Goal: Check status: Check status

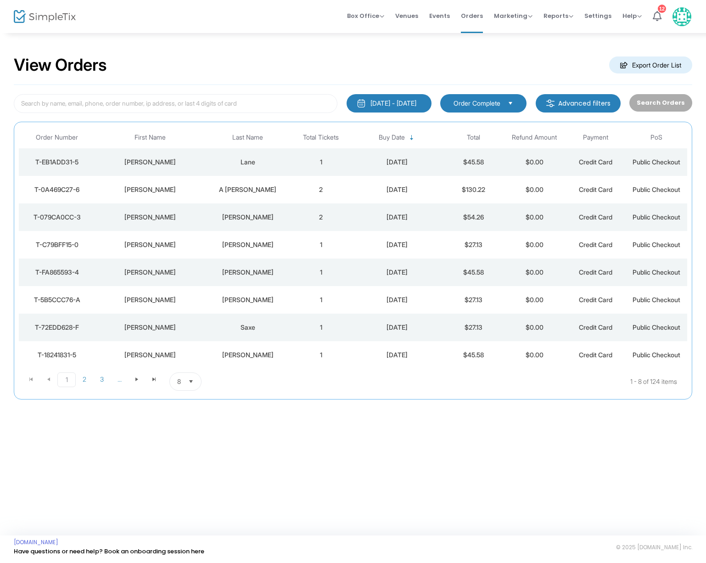
click at [255, 188] on div "A [PERSON_NAME]" at bounding box center [248, 189] width 81 height 9
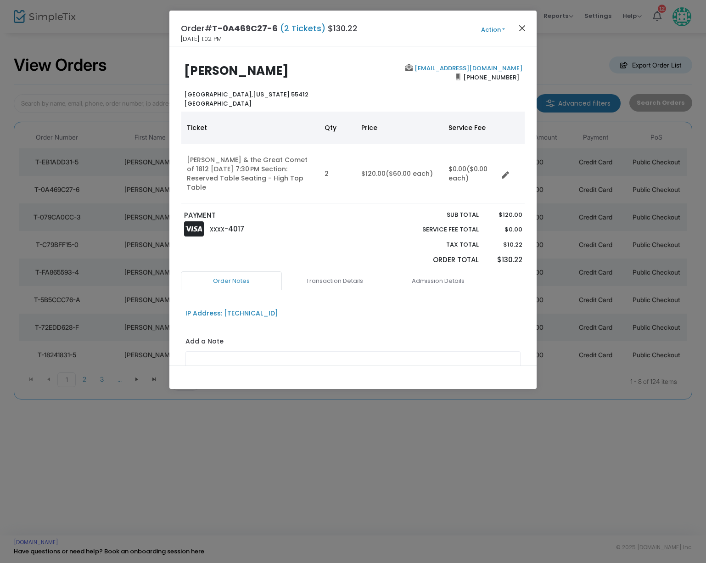
click at [524, 29] on button "Close" at bounding box center [523, 28] width 12 height 12
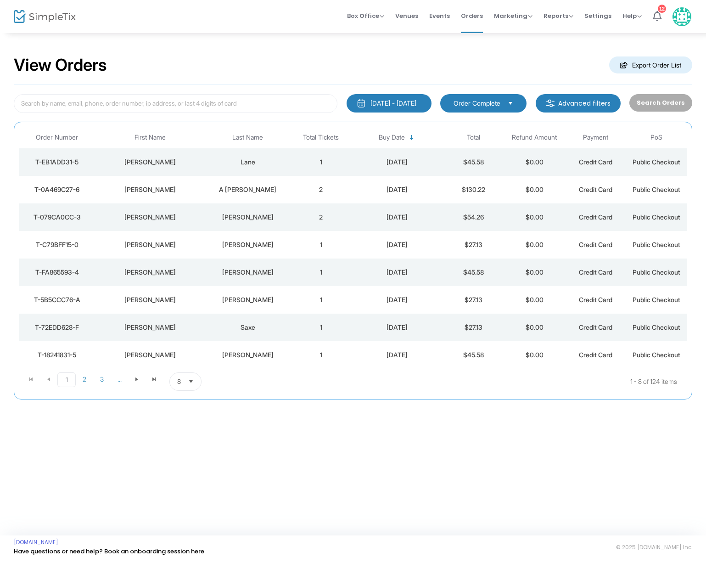
click at [250, 164] on div "Lane" at bounding box center [248, 162] width 81 height 9
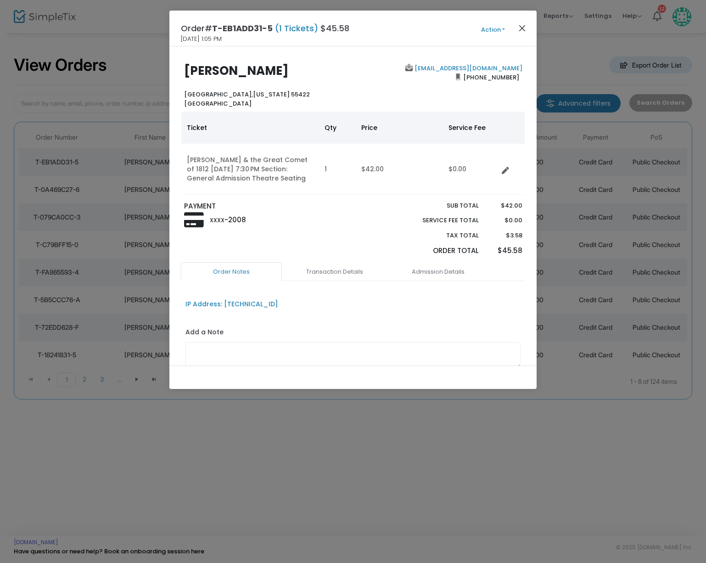
click at [519, 28] on button "Close" at bounding box center [523, 28] width 12 height 12
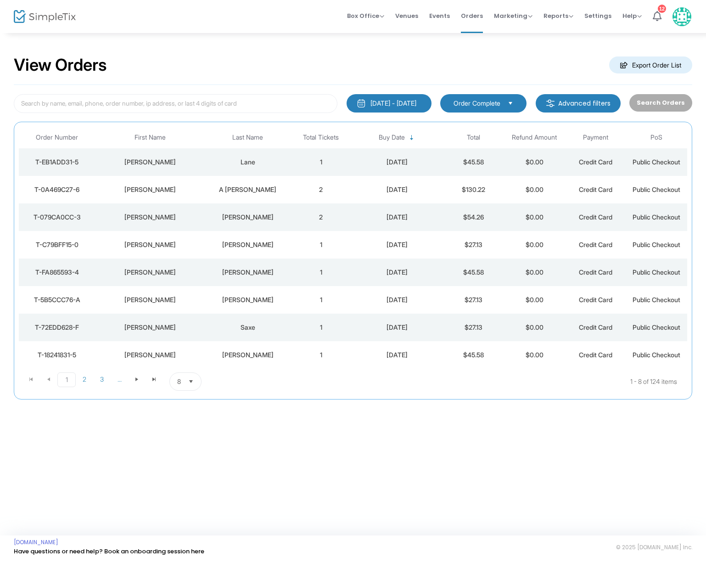
click at [196, 179] on td "[PERSON_NAME]" at bounding box center [150, 190] width 110 height 28
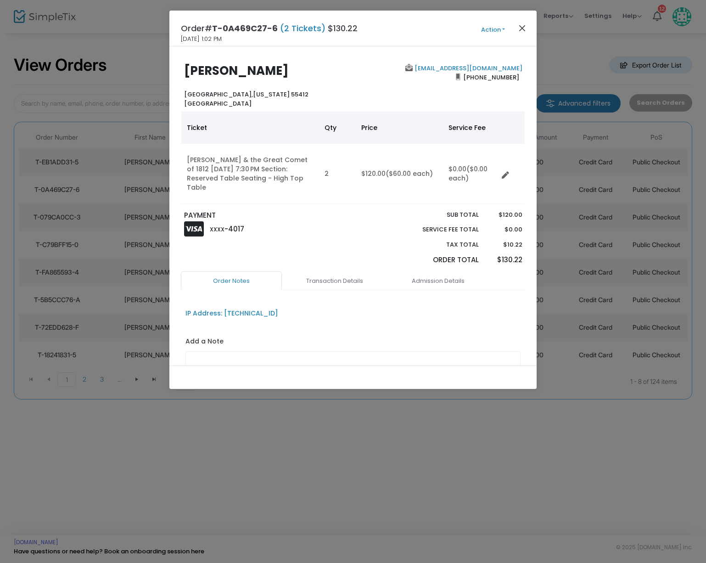
click at [523, 27] on button "Close" at bounding box center [523, 28] width 12 height 12
click at [523, 27] on div "Order# T-0A469C27-6 (2 Tickets) $130.22 9/24/2025 1:02 PM Action Mark Admitted …" at bounding box center [352, 29] width 367 height 36
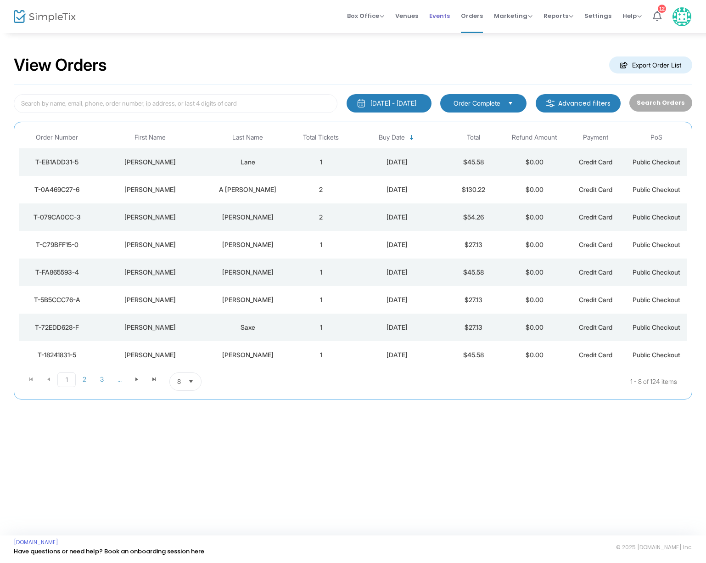
click at [445, 13] on span "Events" at bounding box center [439, 15] width 21 height 23
click at [250, 164] on div "Sundstrom" at bounding box center [248, 162] width 81 height 9
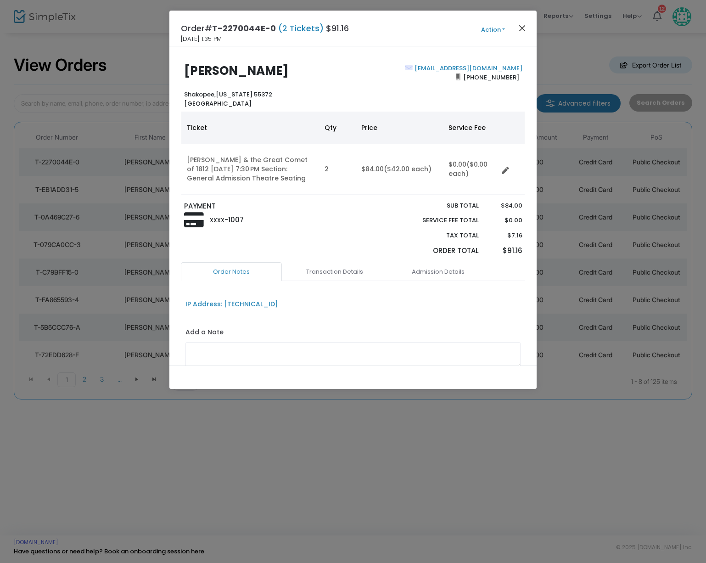
click at [522, 27] on button "Close" at bounding box center [523, 28] width 12 height 12
